Goal: Transaction & Acquisition: Subscribe to service/newsletter

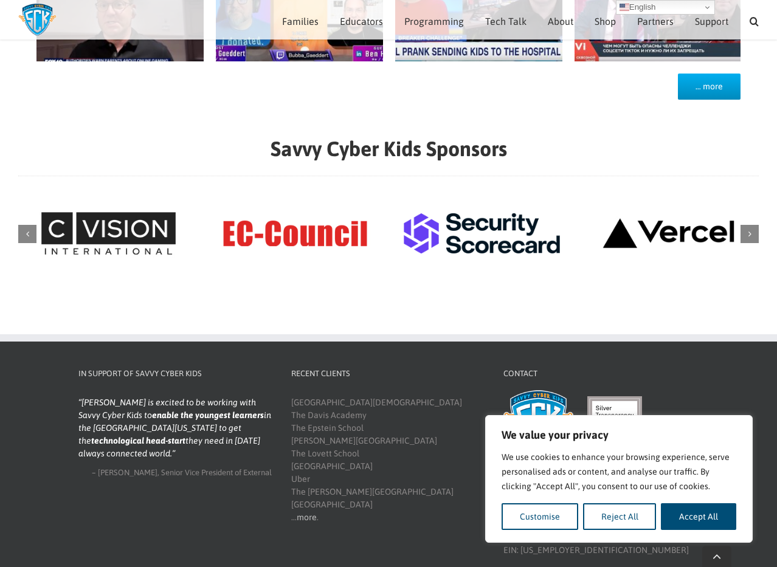
scroll to position [1302, 0]
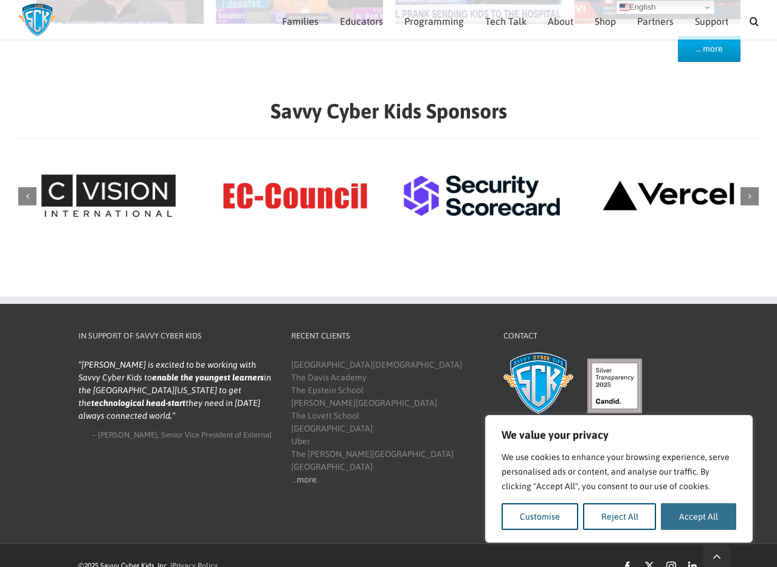
click at [698, 518] on button "Accept All" at bounding box center [698, 517] width 75 height 27
checkbox input "true"
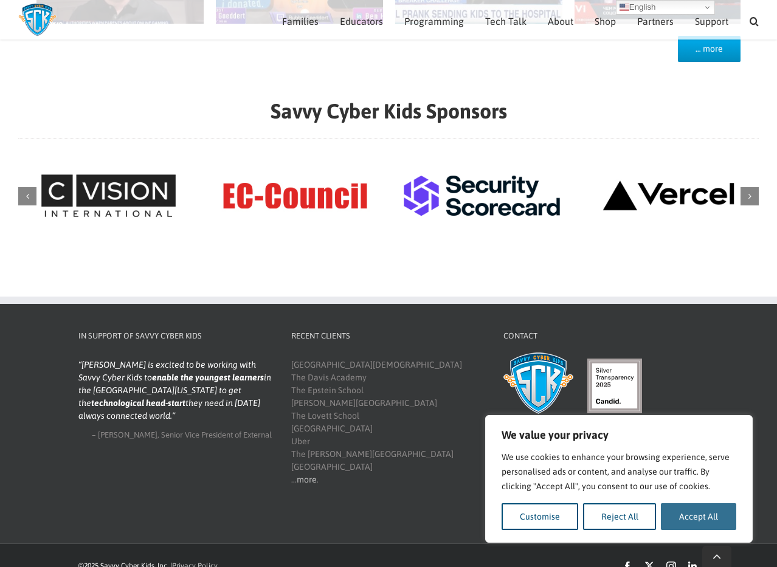
checkbox input "true"
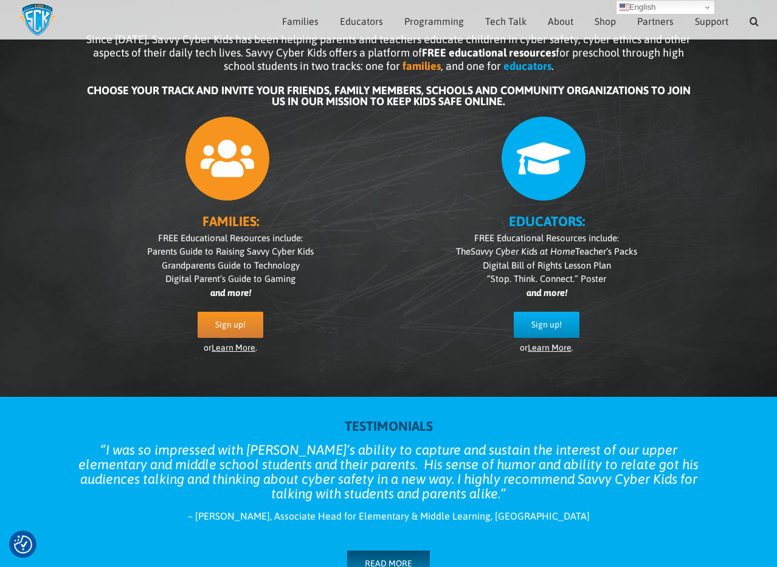
scroll to position [0, 0]
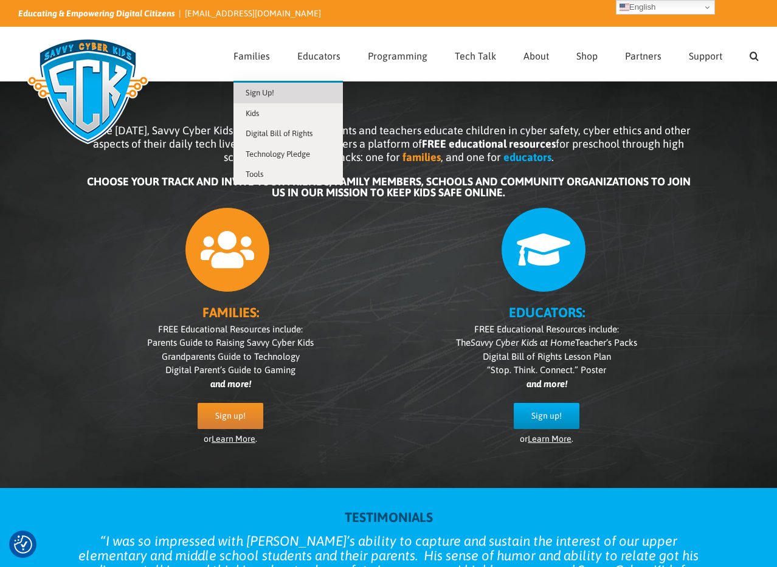
click at [263, 93] on span "Sign Up!" at bounding box center [260, 92] width 29 height 9
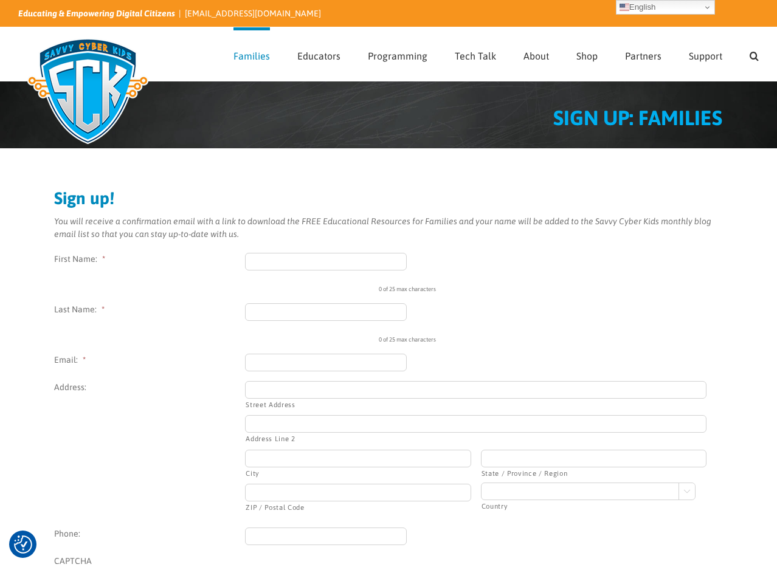
scroll to position [2, 0]
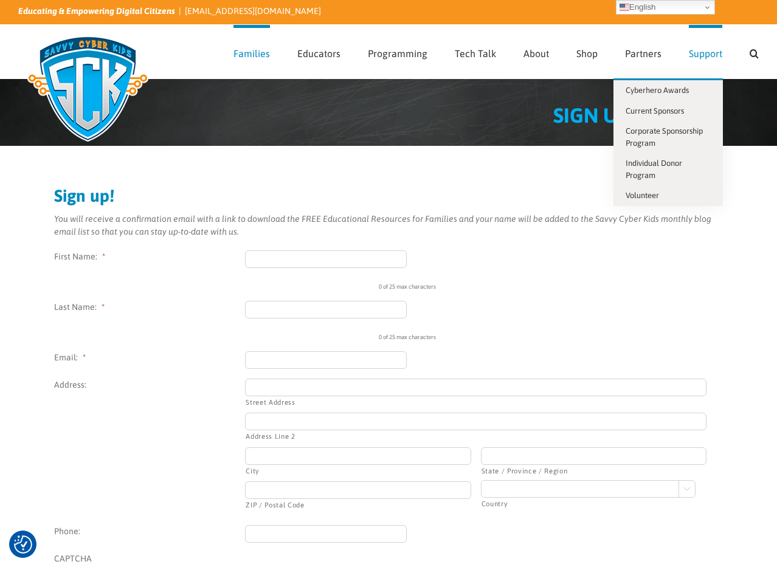
click at [700, 54] on span "Support" at bounding box center [705, 54] width 33 height 10
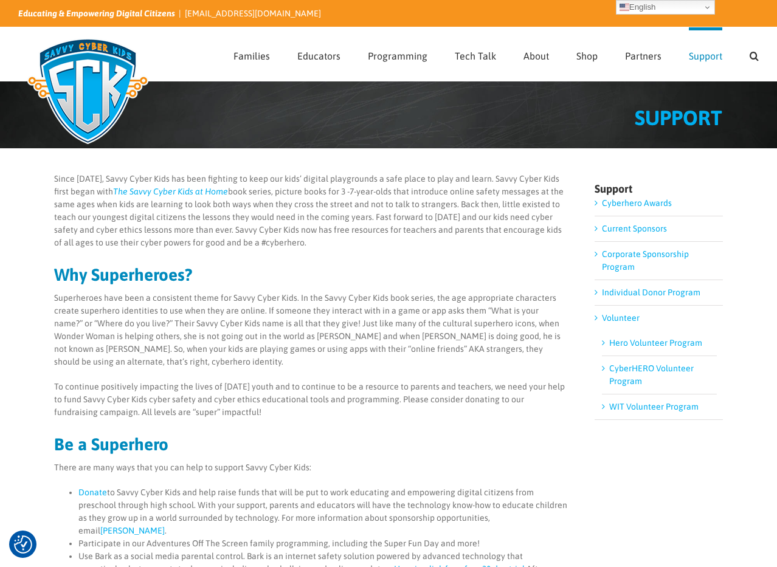
click at [93, 82] on img at bounding box center [87, 91] width 139 height 122
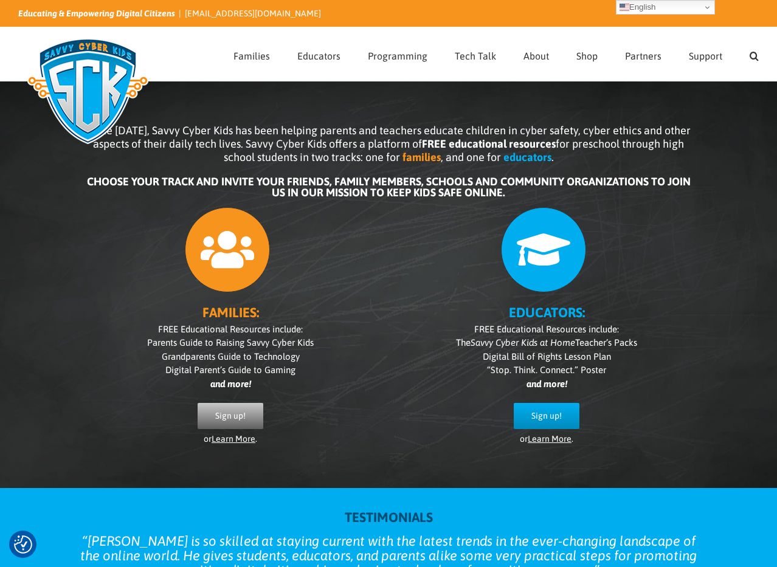
click at [223, 417] on span "Sign up!" at bounding box center [230, 416] width 30 height 10
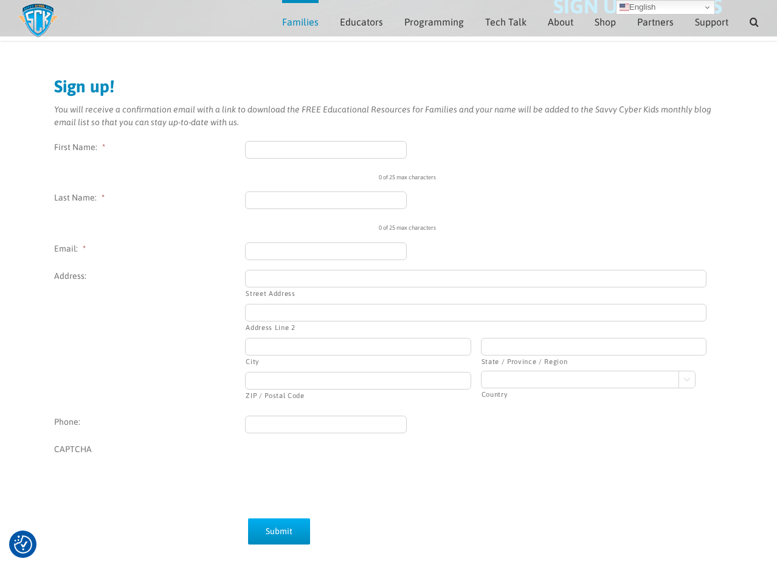
scroll to position [144, 0]
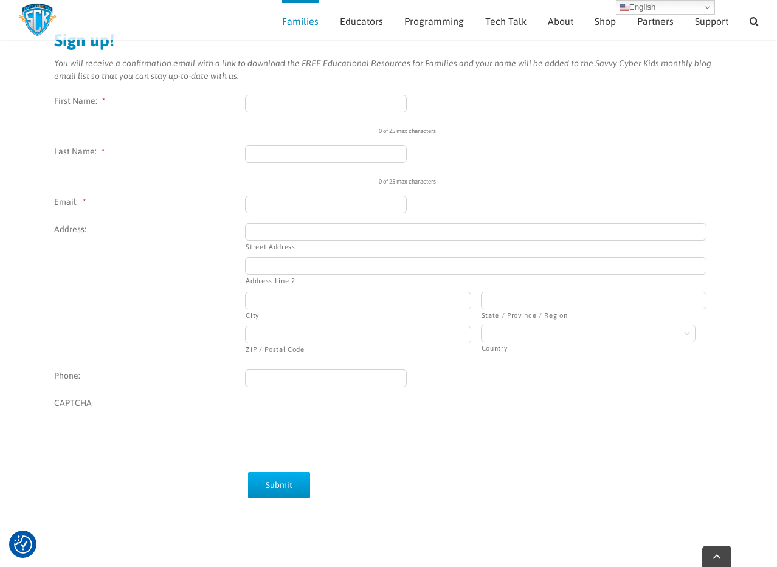
click at [272, 207] on input "Email: *" at bounding box center [326, 205] width 162 height 18
type input "cari@carinewmancoaching.com"
click at [303, 107] on input "First Name: *" at bounding box center [326, 104] width 162 height 18
type input "Cari"
type input "e"
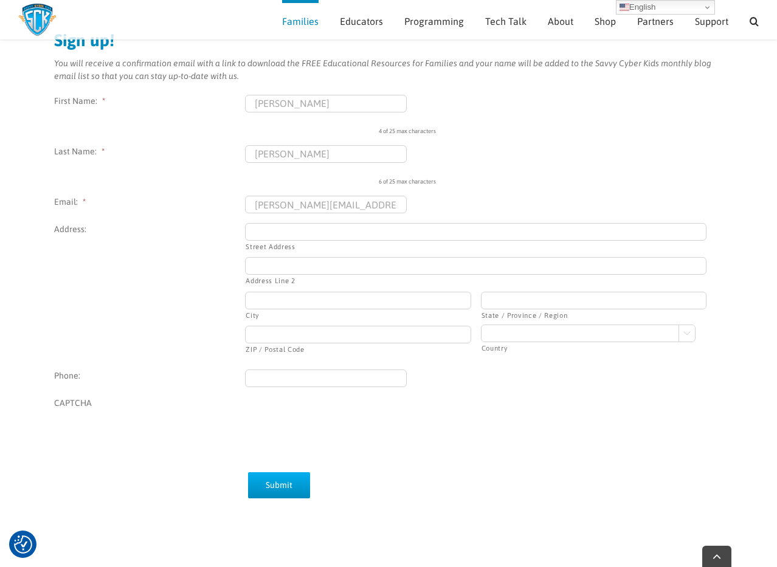
type input "Newman"
click at [266, 483] on input "Submit" at bounding box center [279, 486] width 62 height 26
